Goal: Use online tool/utility: Utilize a website feature to perform a specific function

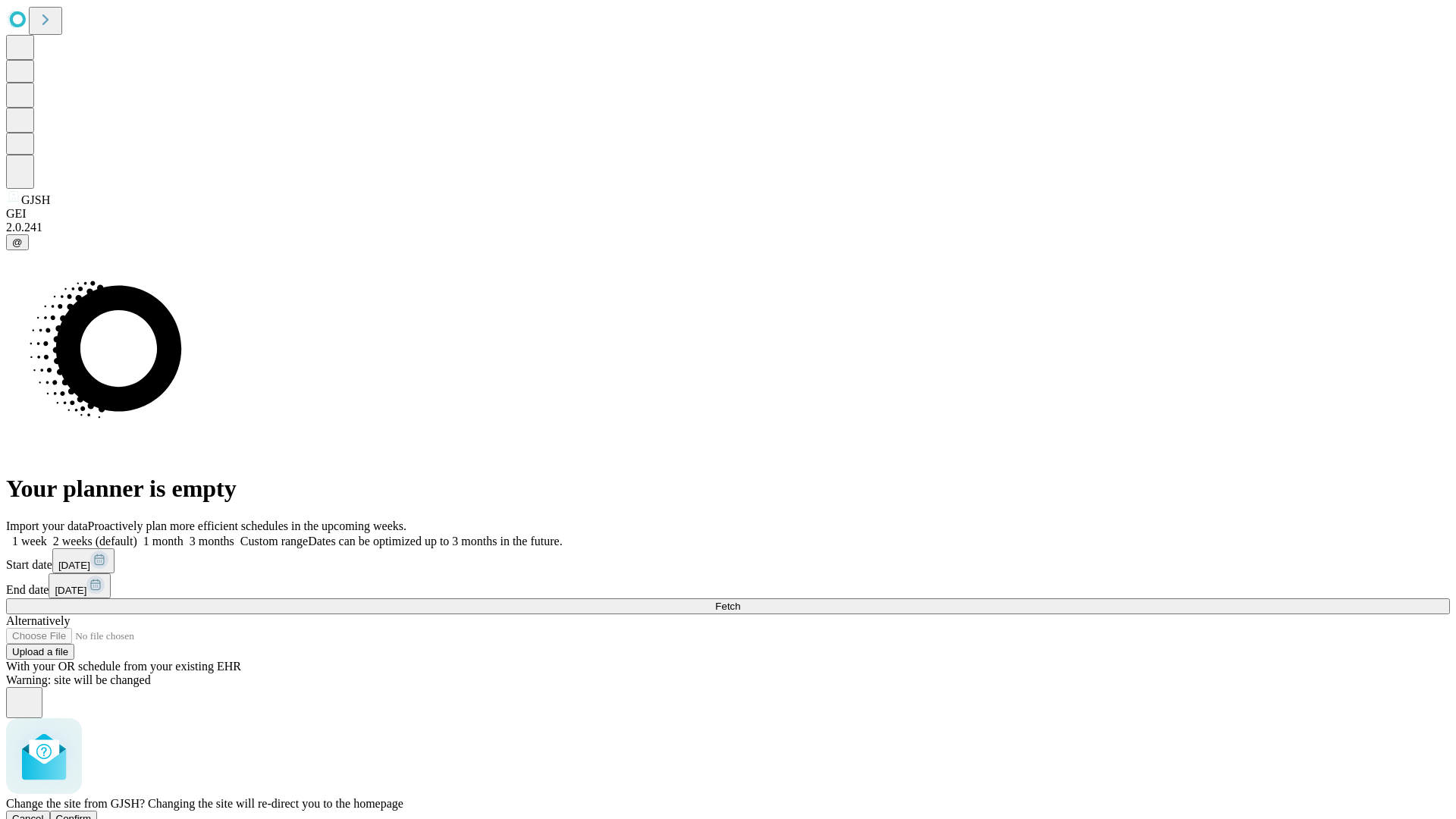
click at [92, 813] on span "Confirm" at bounding box center [74, 818] width 36 height 11
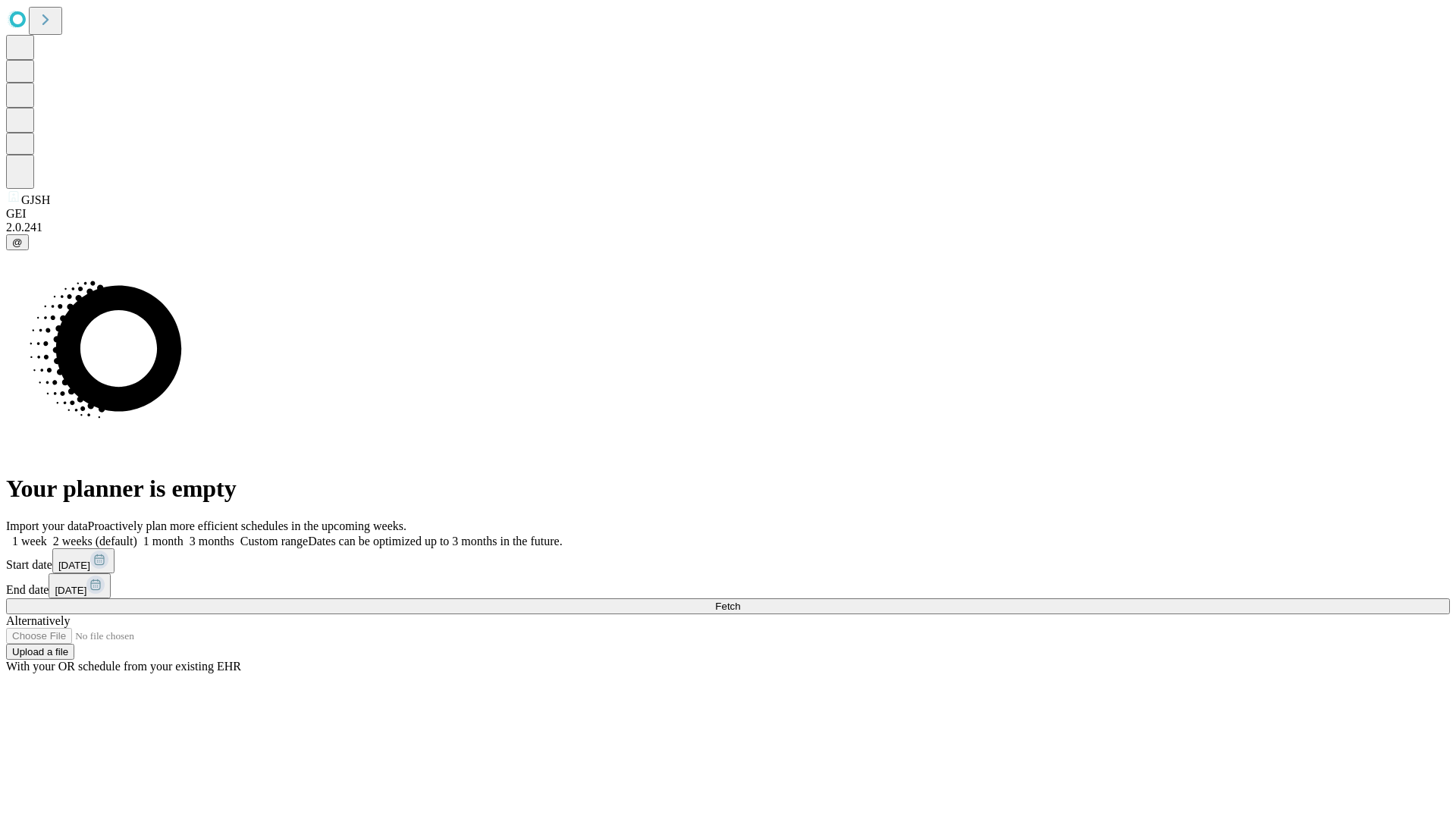
click at [183, 534] on label "1 month" at bounding box center [160, 540] width 46 height 13
click at [740, 600] on span "Fetch" at bounding box center [727, 605] width 25 height 11
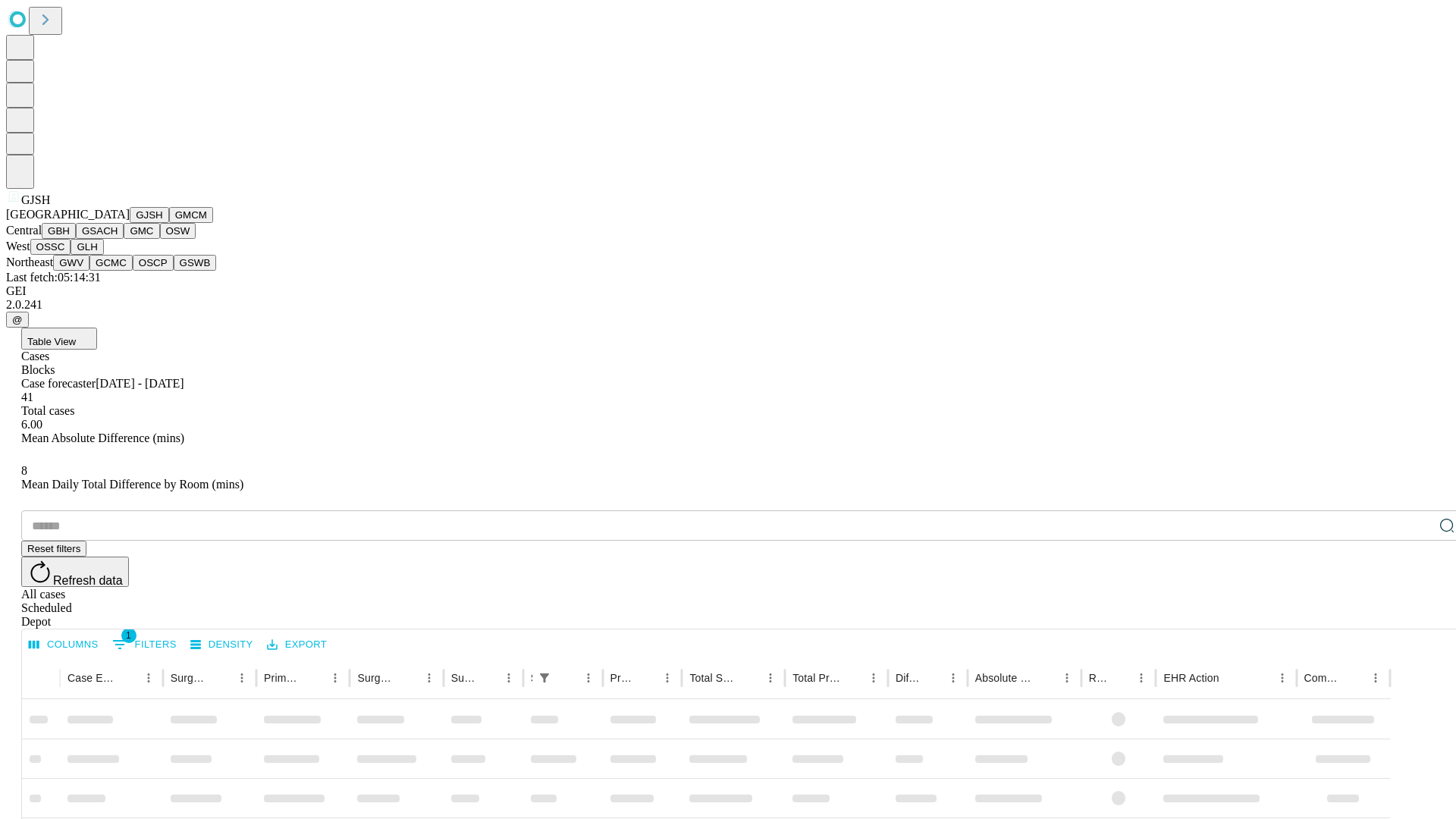
click at [169, 223] on button "GMCM" at bounding box center [191, 215] width 44 height 16
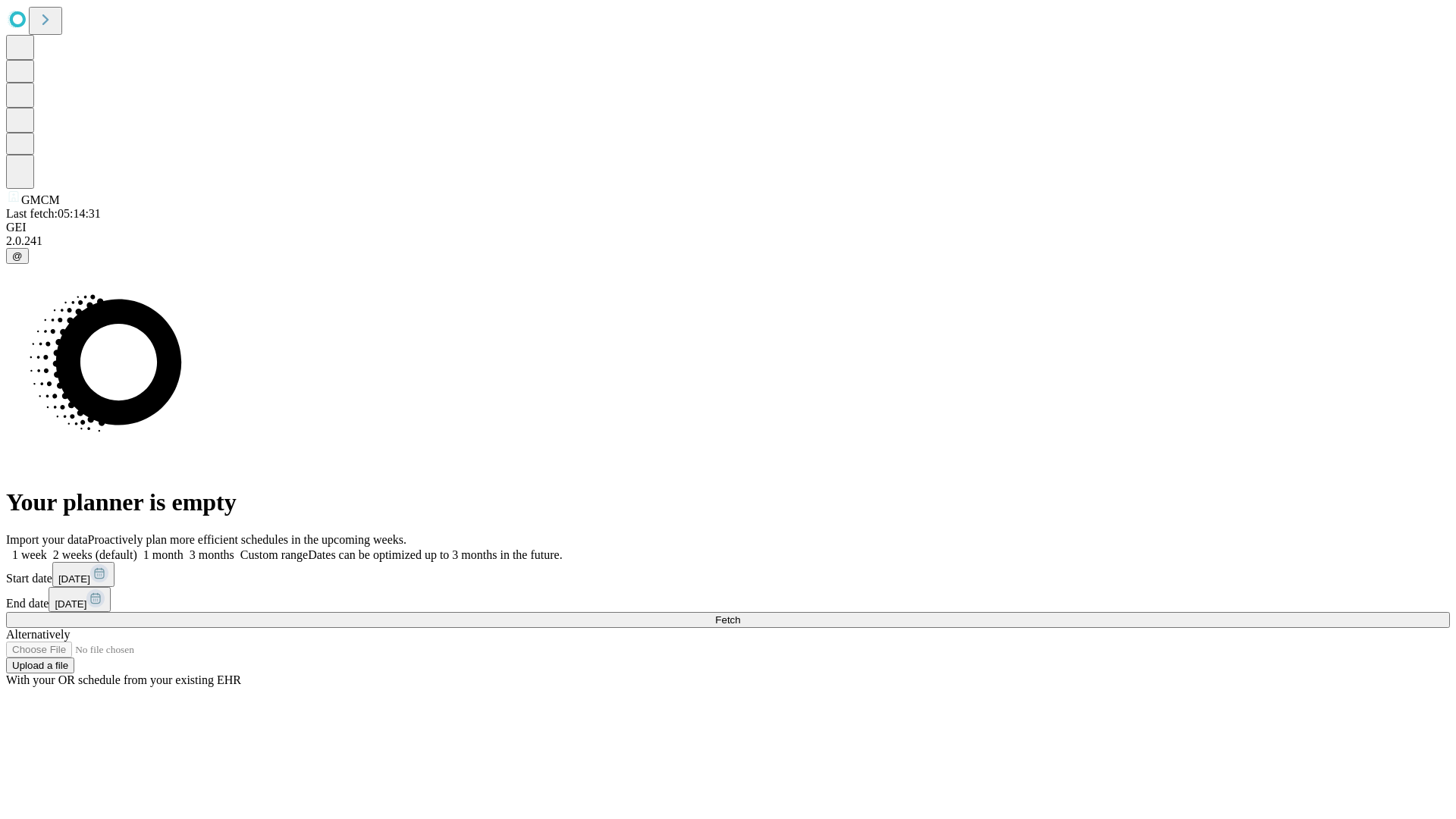
click at [183, 548] on label "1 month" at bounding box center [160, 554] width 46 height 13
click at [740, 614] on span "Fetch" at bounding box center [727, 619] width 25 height 11
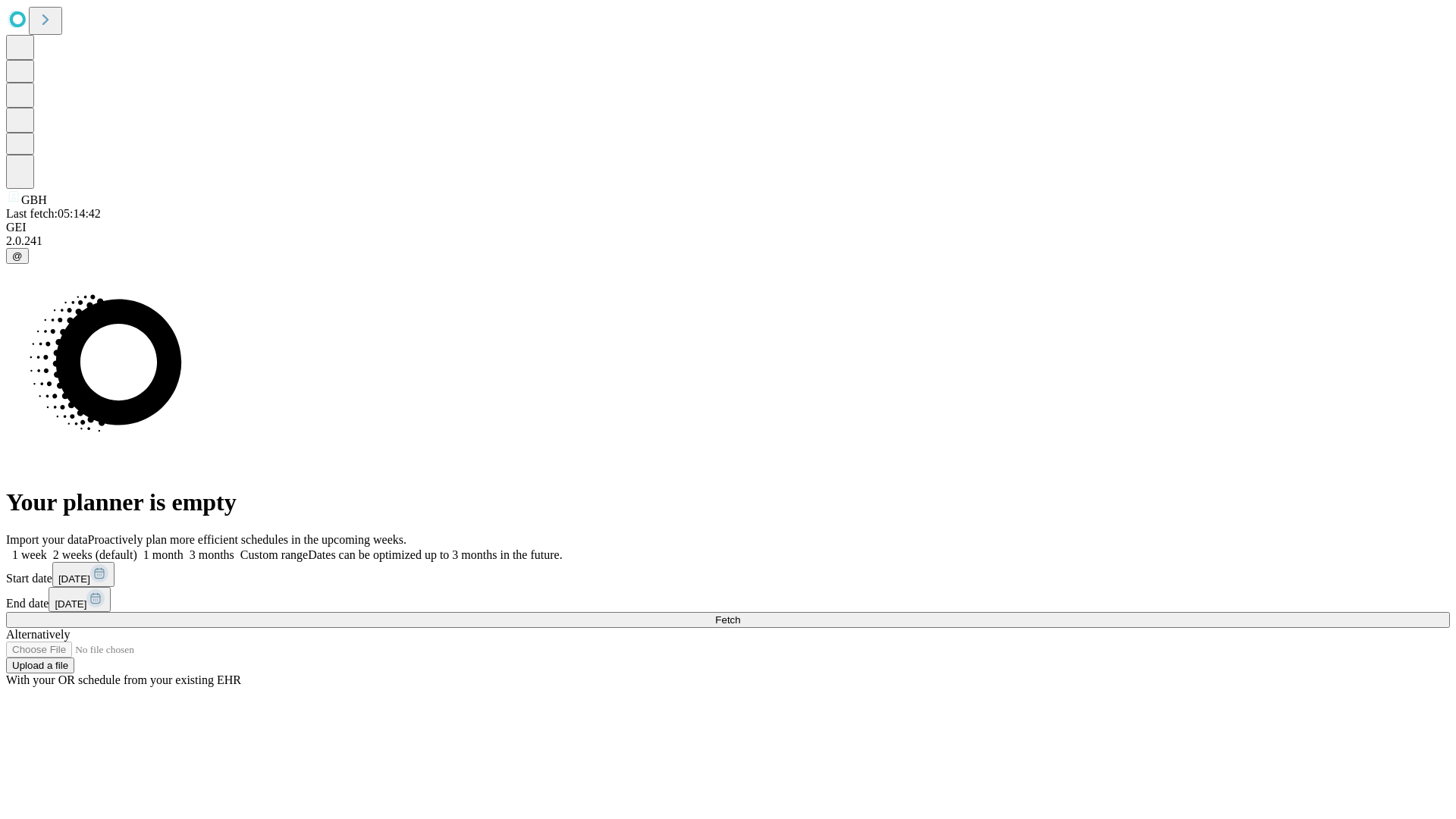
click at [740, 614] on span "Fetch" at bounding box center [727, 619] width 25 height 11
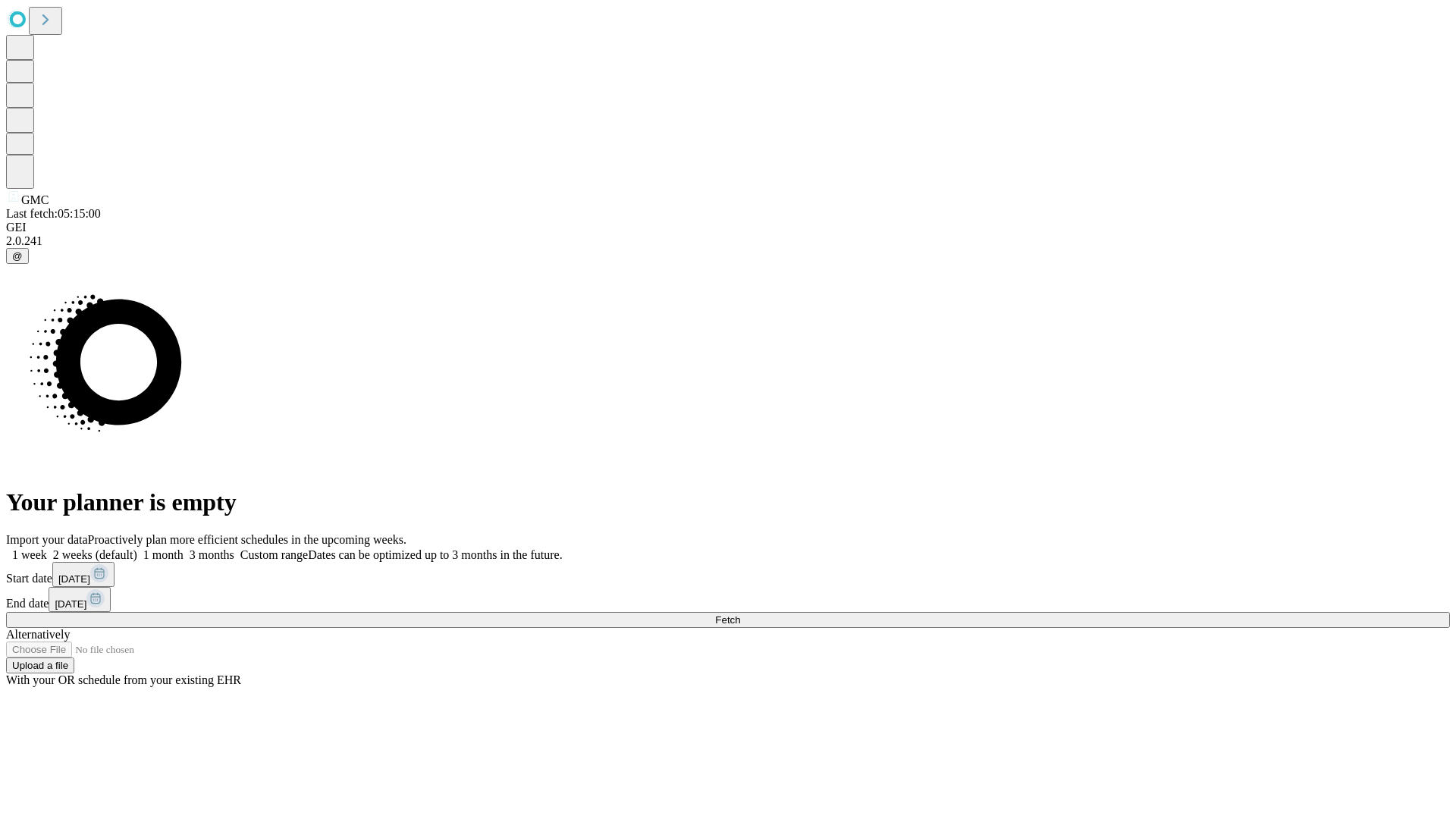
click at [183, 548] on label "1 month" at bounding box center [160, 554] width 46 height 13
click at [740, 614] on span "Fetch" at bounding box center [727, 619] width 25 height 11
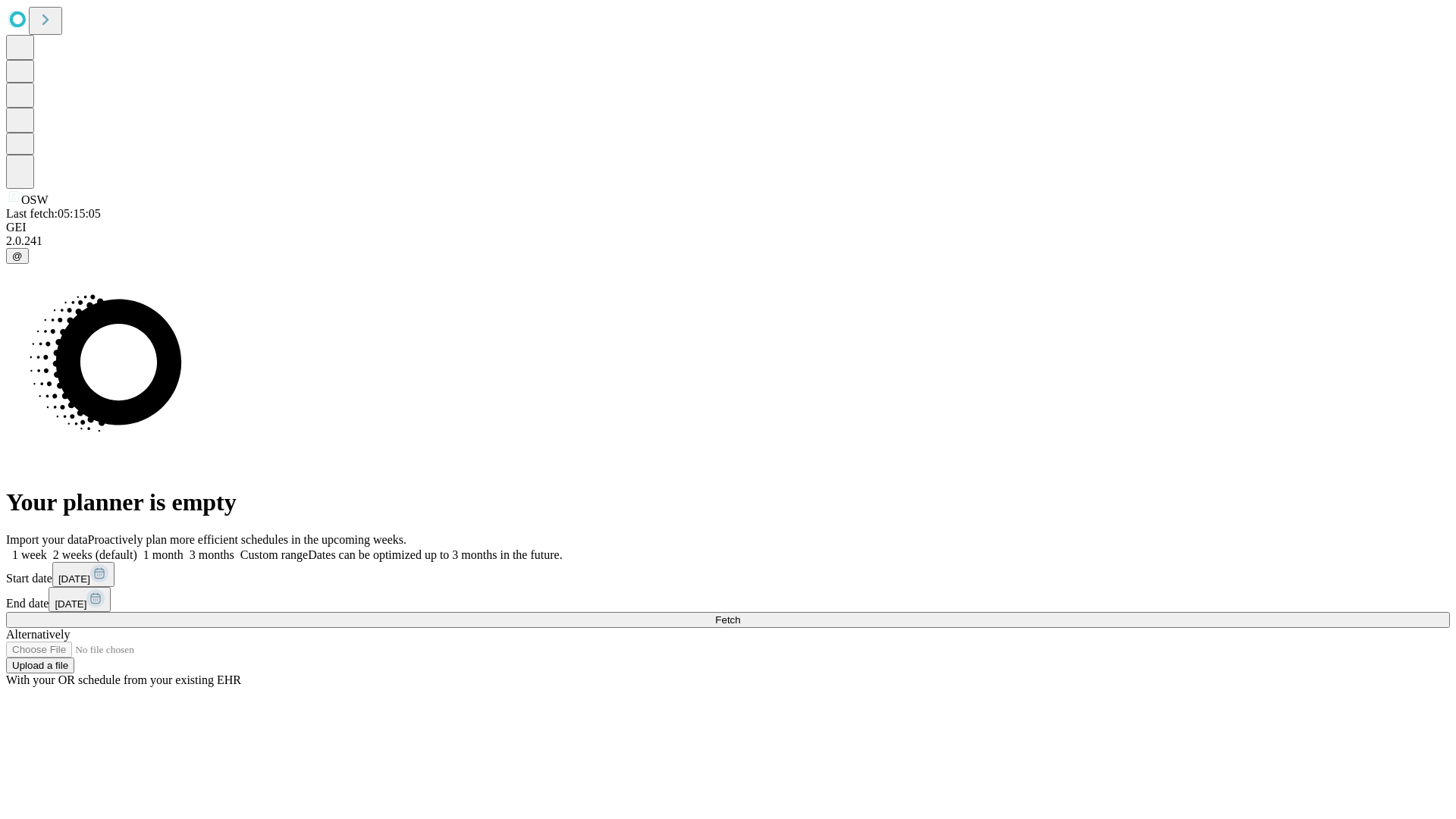
click at [183, 548] on label "1 month" at bounding box center [160, 554] width 46 height 13
click at [740, 614] on span "Fetch" at bounding box center [727, 619] width 25 height 11
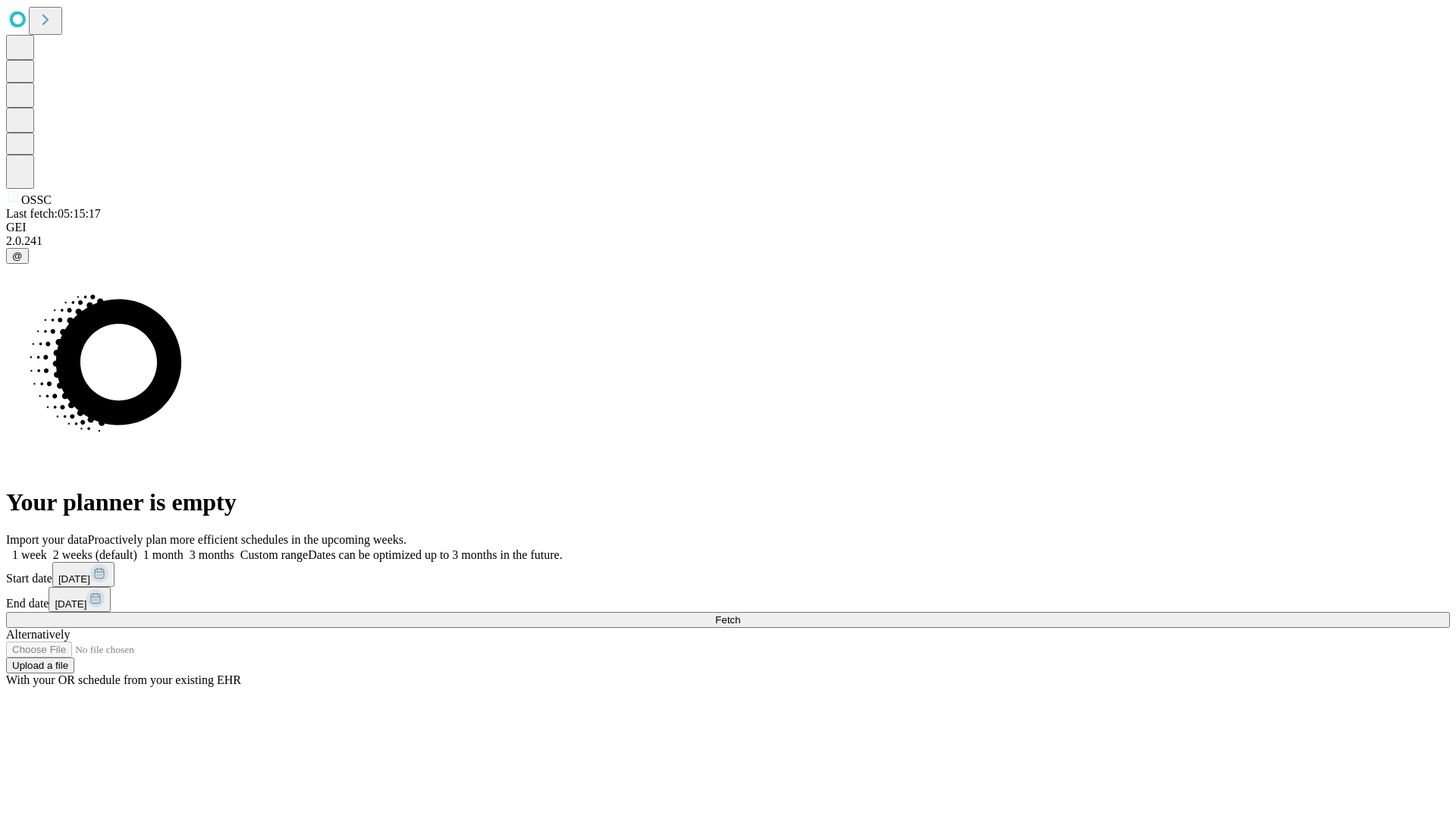
click at [183, 548] on label "1 month" at bounding box center [160, 554] width 46 height 13
click at [740, 614] on span "Fetch" at bounding box center [727, 619] width 25 height 11
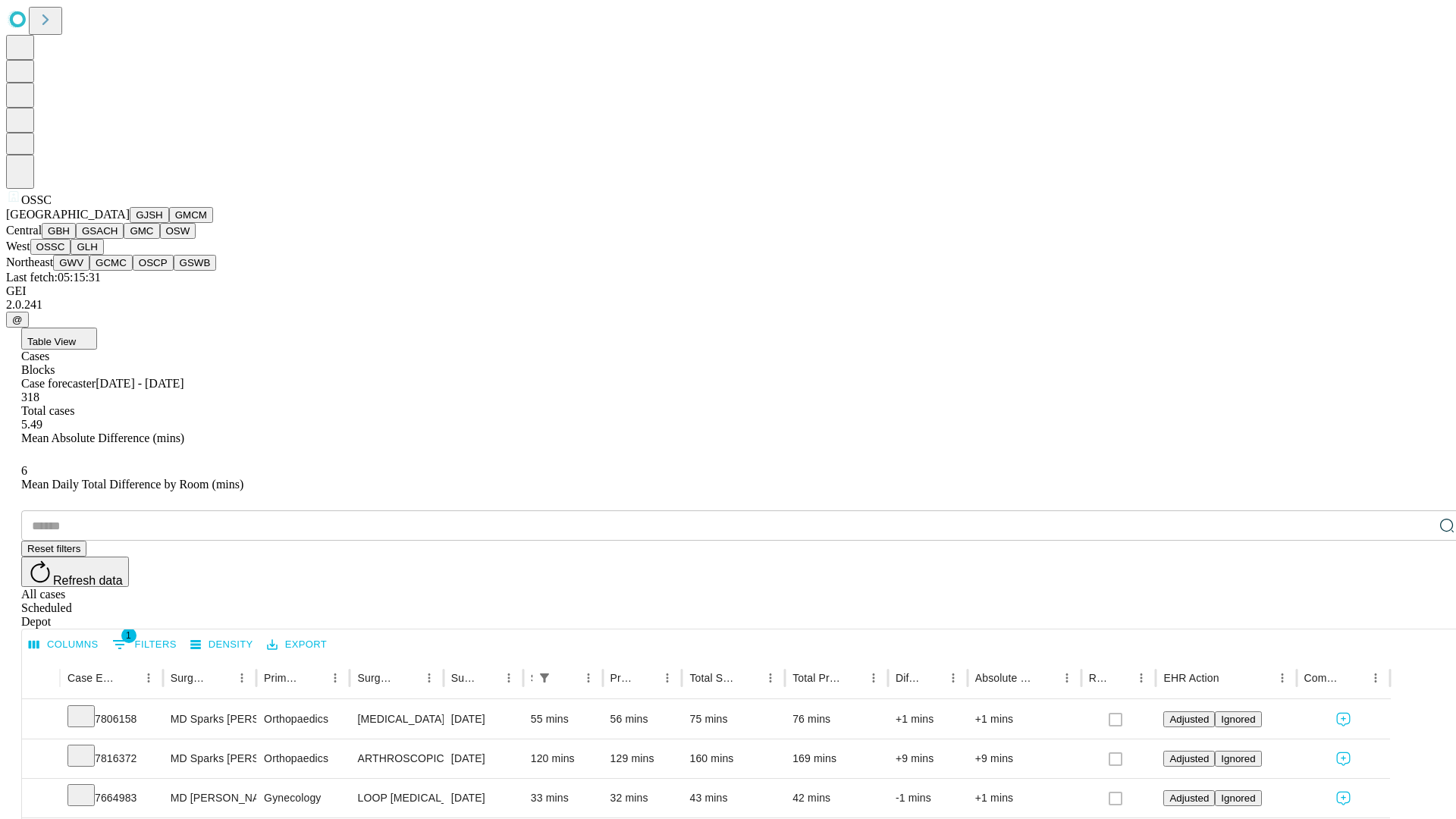
click at [103, 254] on button "GLH" at bounding box center [87, 247] width 33 height 16
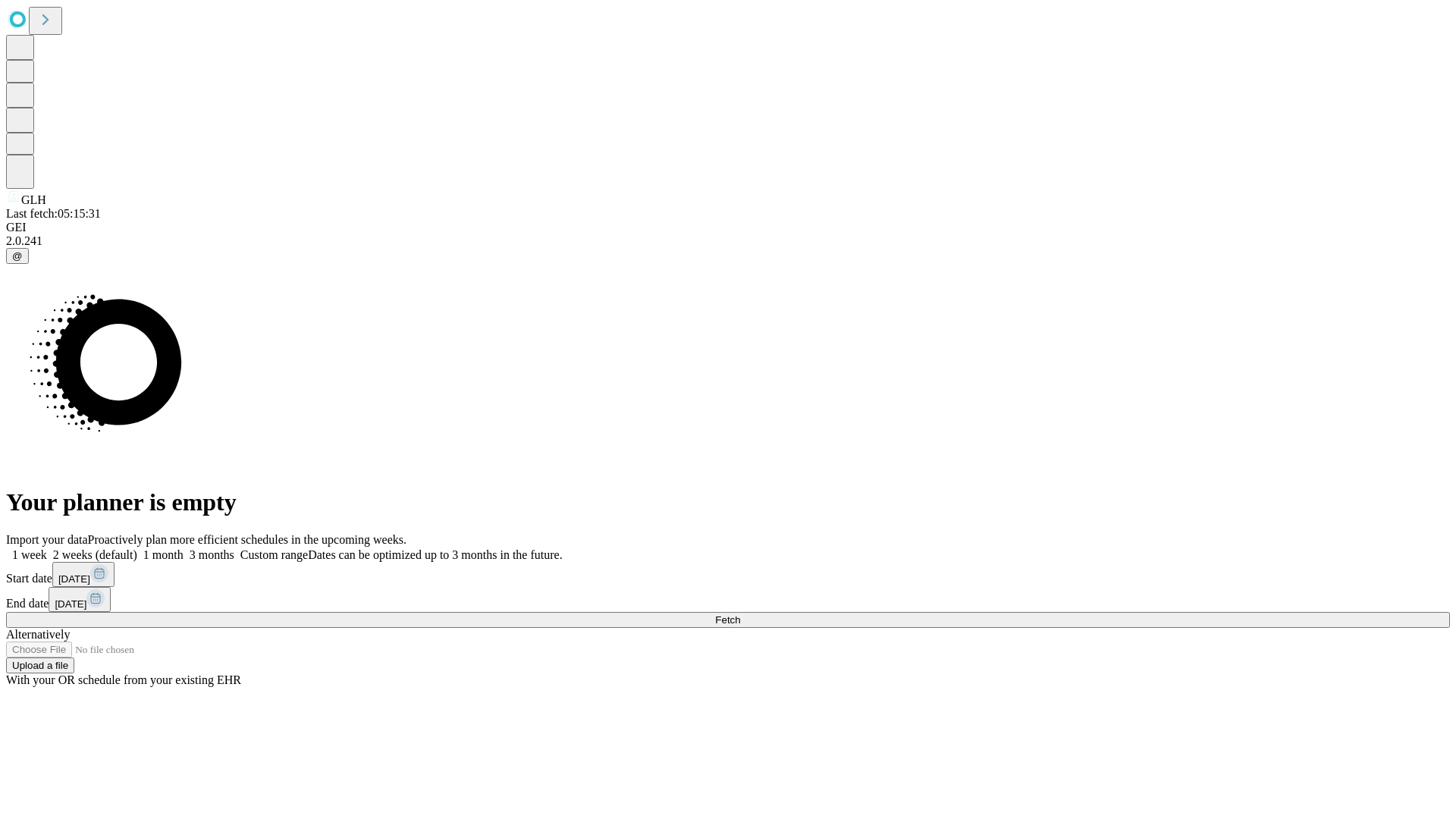
click at [183, 548] on label "1 month" at bounding box center [160, 554] width 46 height 13
click at [740, 614] on span "Fetch" at bounding box center [727, 619] width 25 height 11
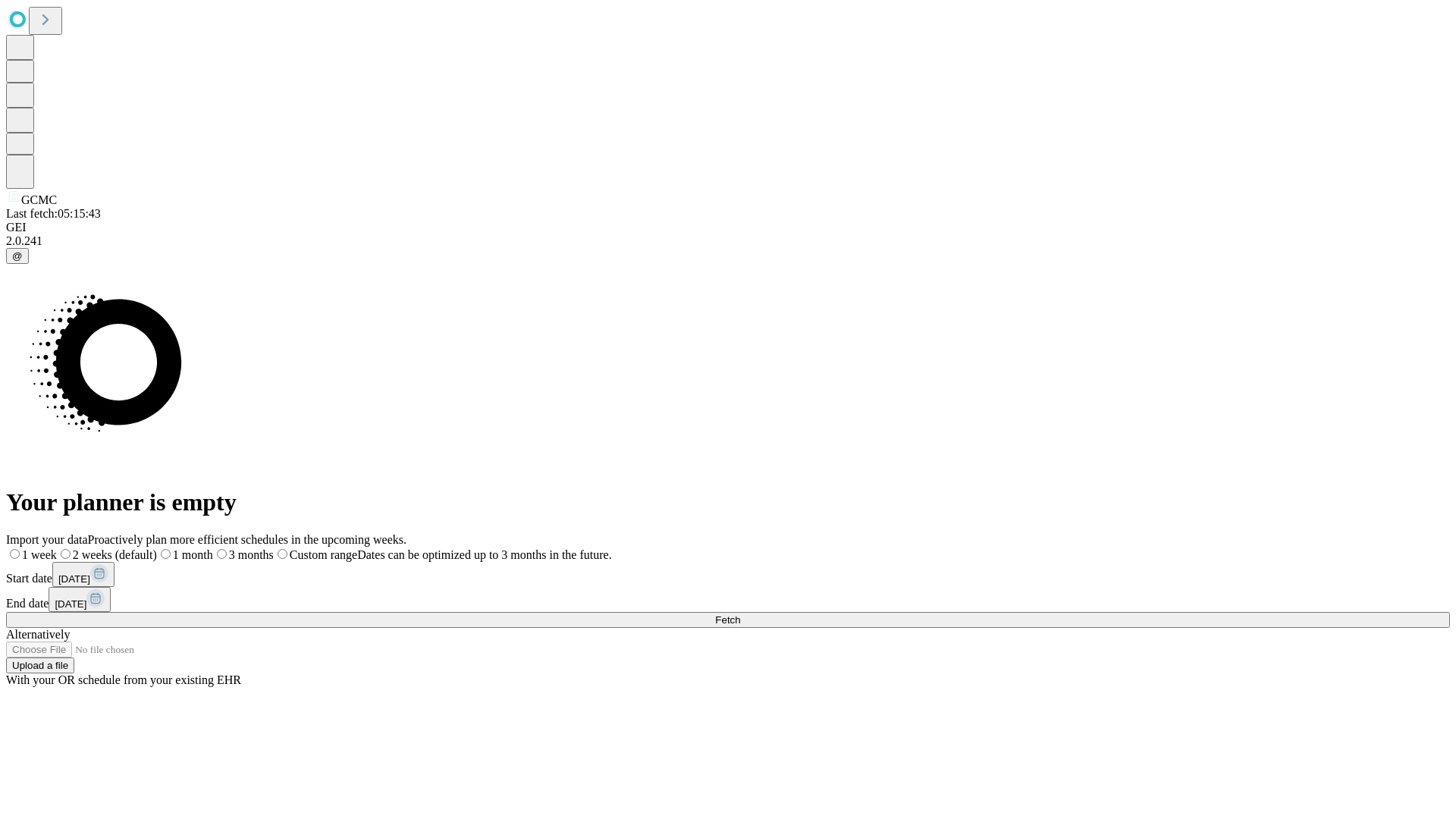
click at [213, 548] on label "1 month" at bounding box center [185, 554] width 56 height 13
click at [740, 614] on span "Fetch" at bounding box center [727, 619] width 25 height 11
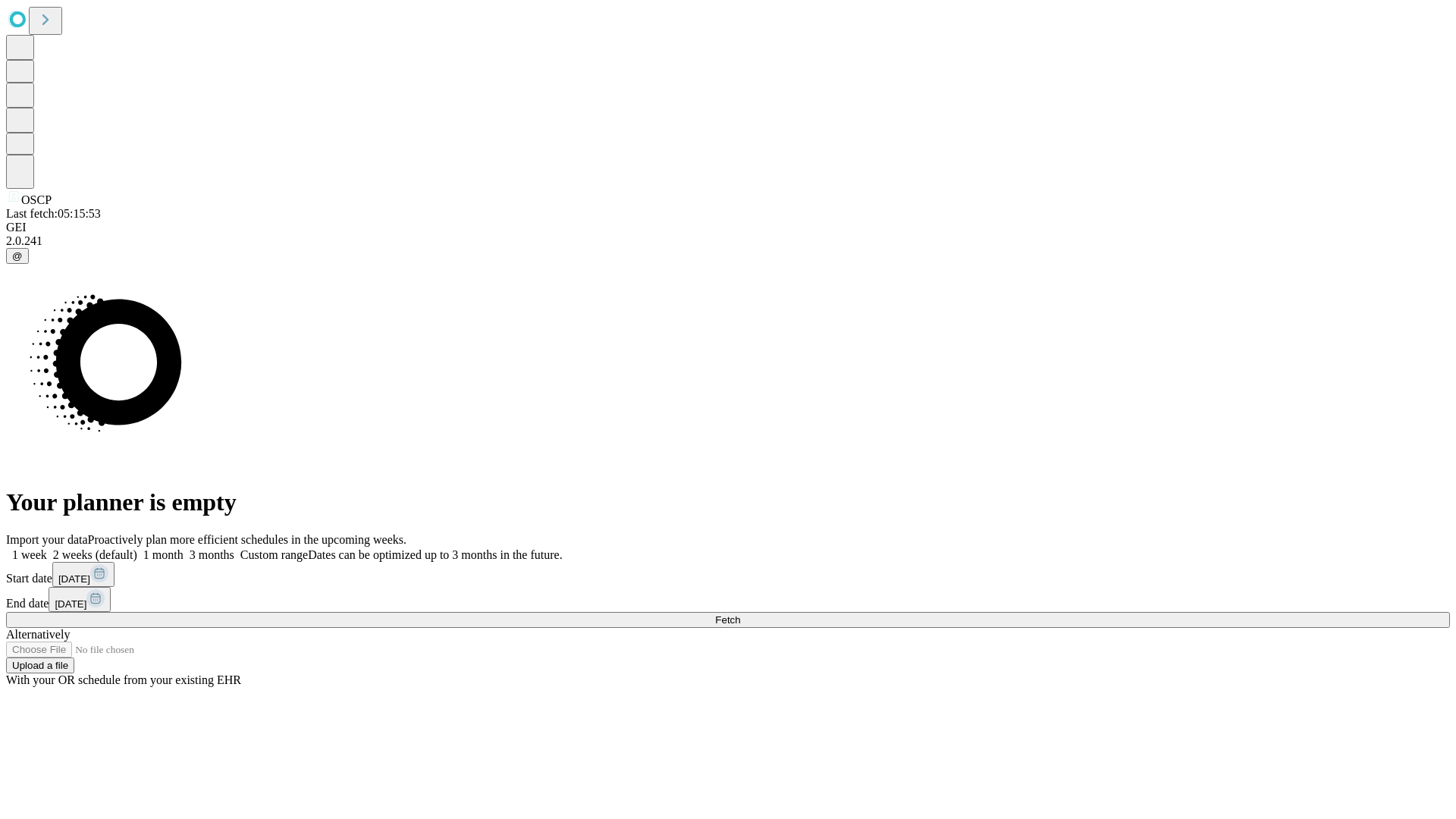
click at [183, 548] on label "1 month" at bounding box center [160, 554] width 46 height 13
click at [740, 614] on span "Fetch" at bounding box center [727, 619] width 25 height 11
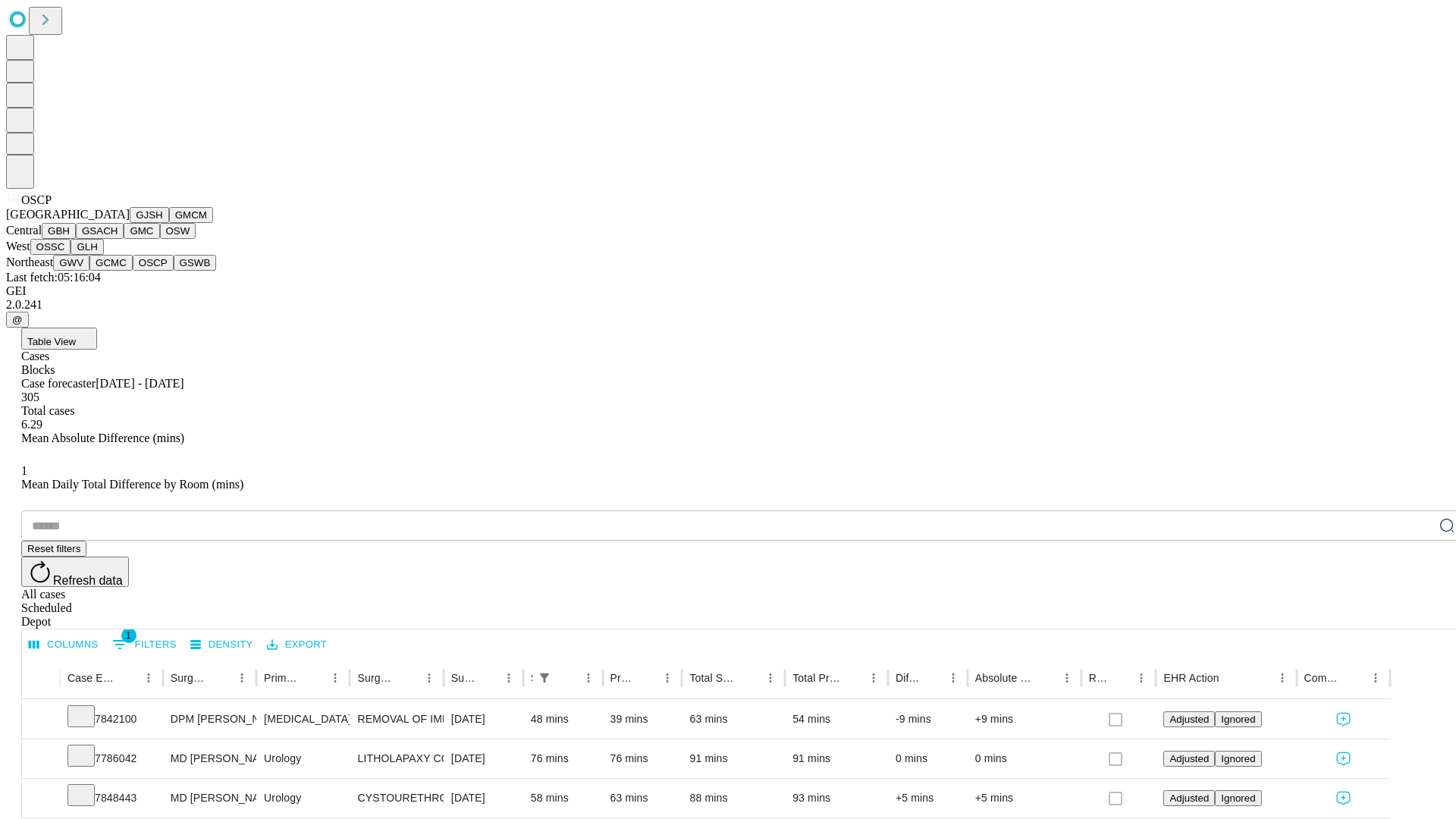
click at [174, 271] on button "GSWB" at bounding box center [195, 262] width 43 height 16
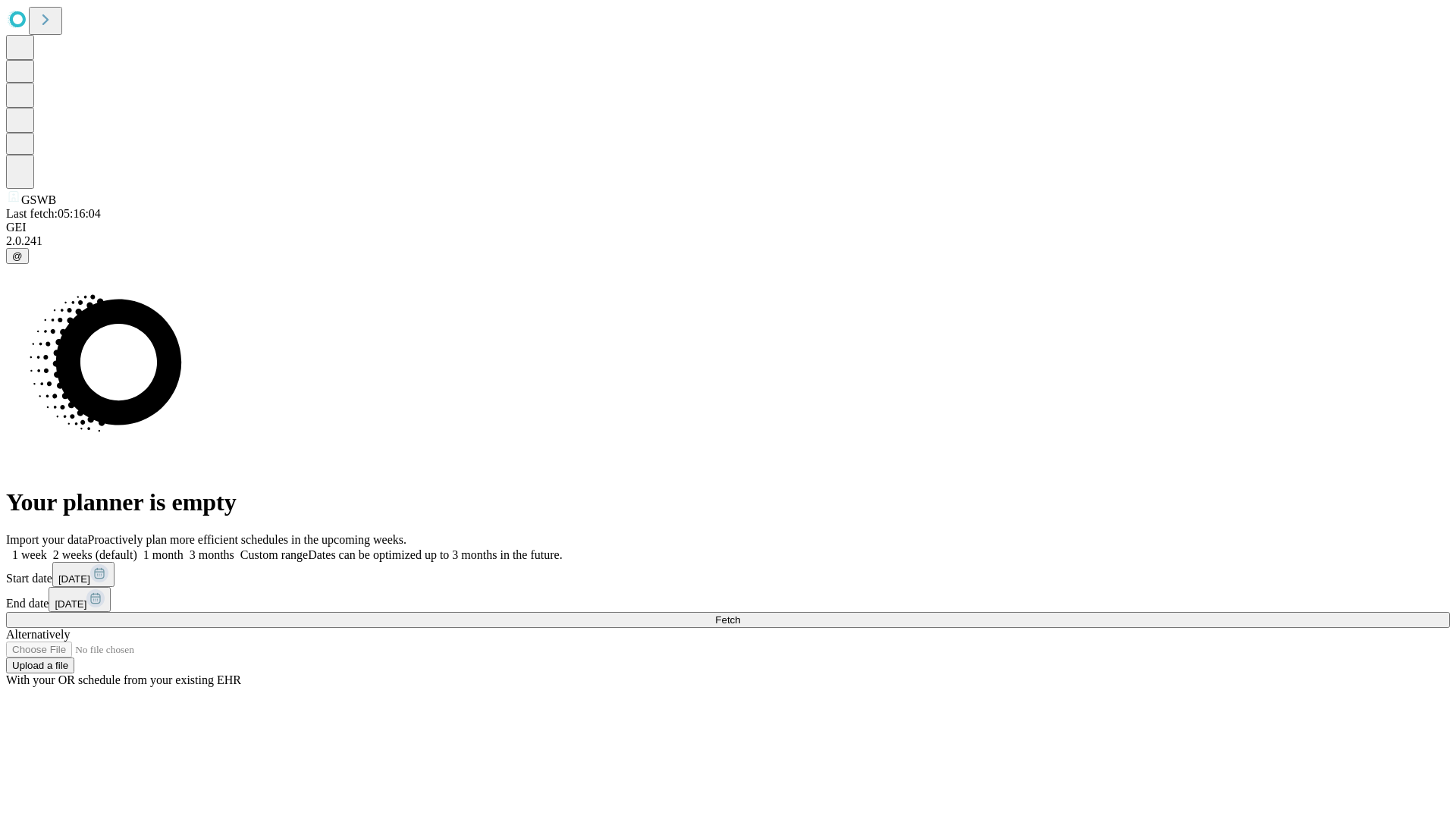
click at [183, 548] on label "1 month" at bounding box center [160, 554] width 46 height 13
click at [740, 614] on span "Fetch" at bounding box center [727, 619] width 25 height 11
